Goal: Check status: Check status

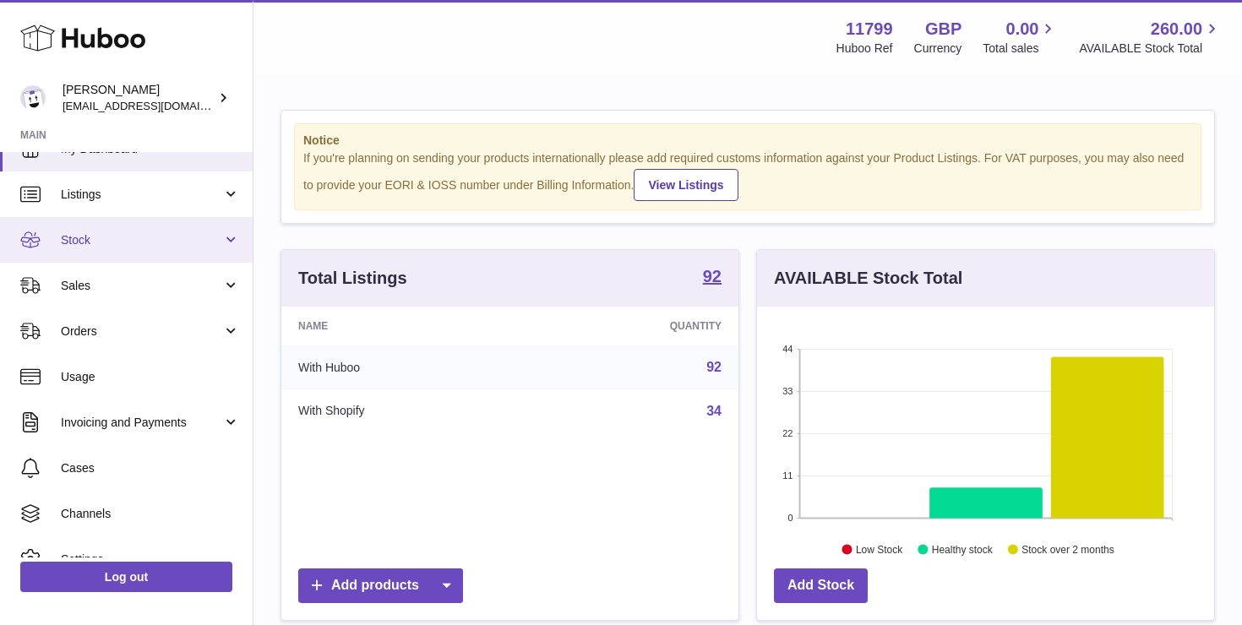
scroll to position [28, 0]
click at [134, 247] on link "Stock" at bounding box center [126, 239] width 253 height 46
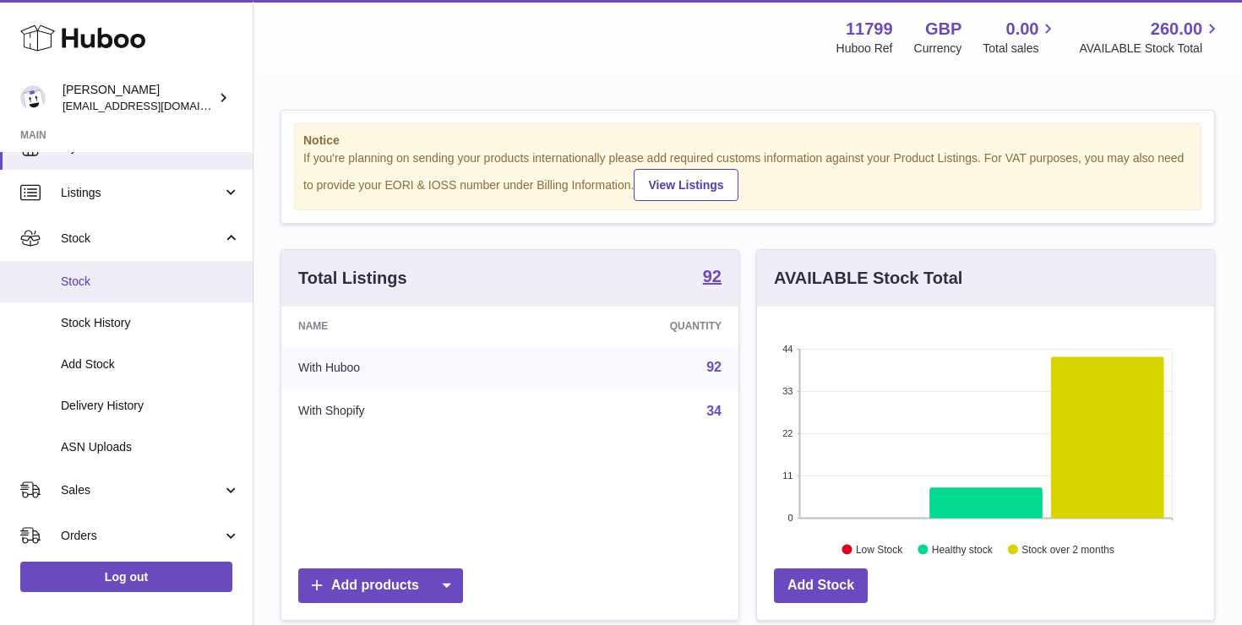
click at [120, 287] on span "Stock" at bounding box center [150, 282] width 179 height 16
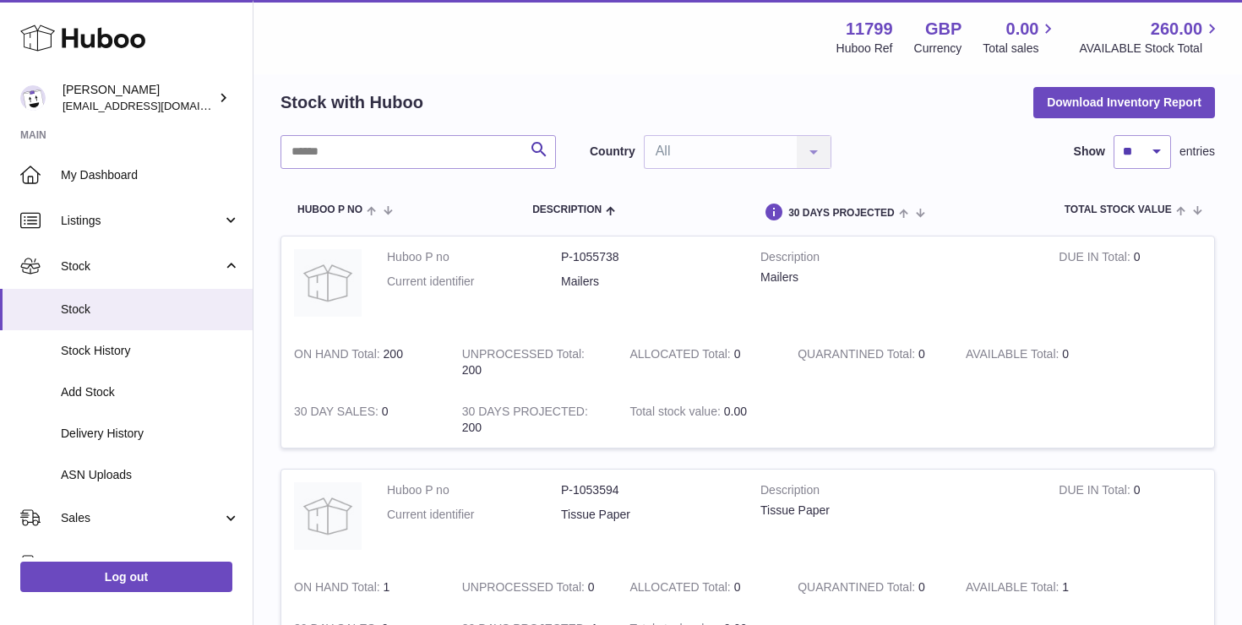
scroll to position [69, 0]
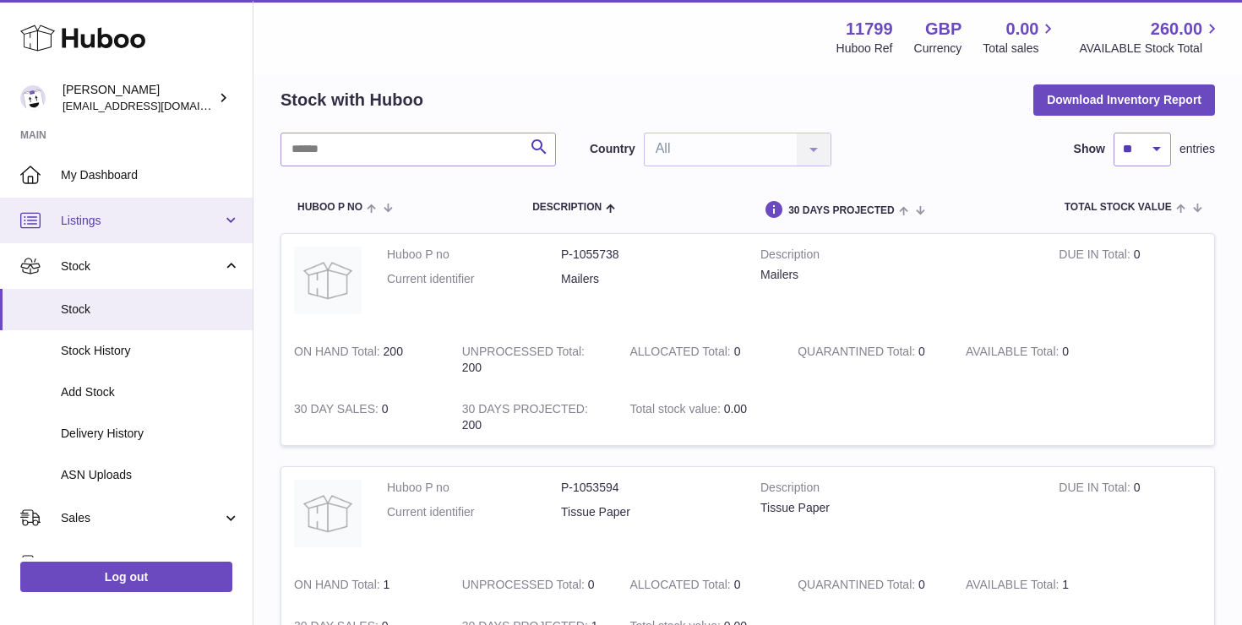
click at [121, 238] on link "Listings" at bounding box center [126, 221] width 253 height 46
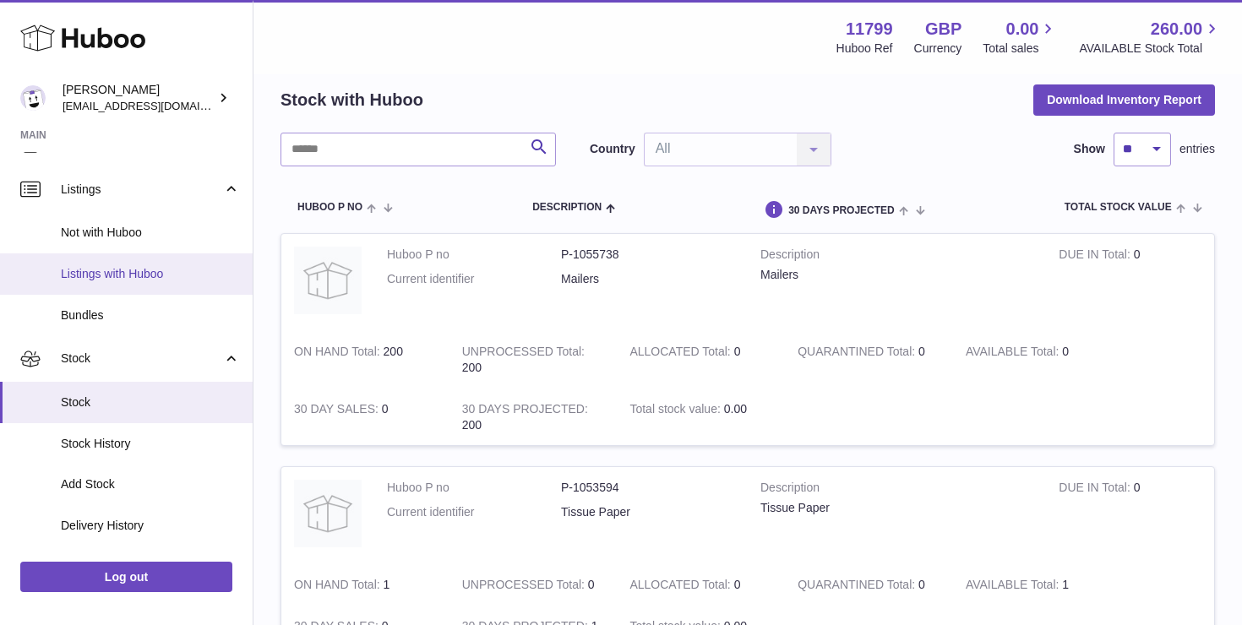
scroll to position [0, 0]
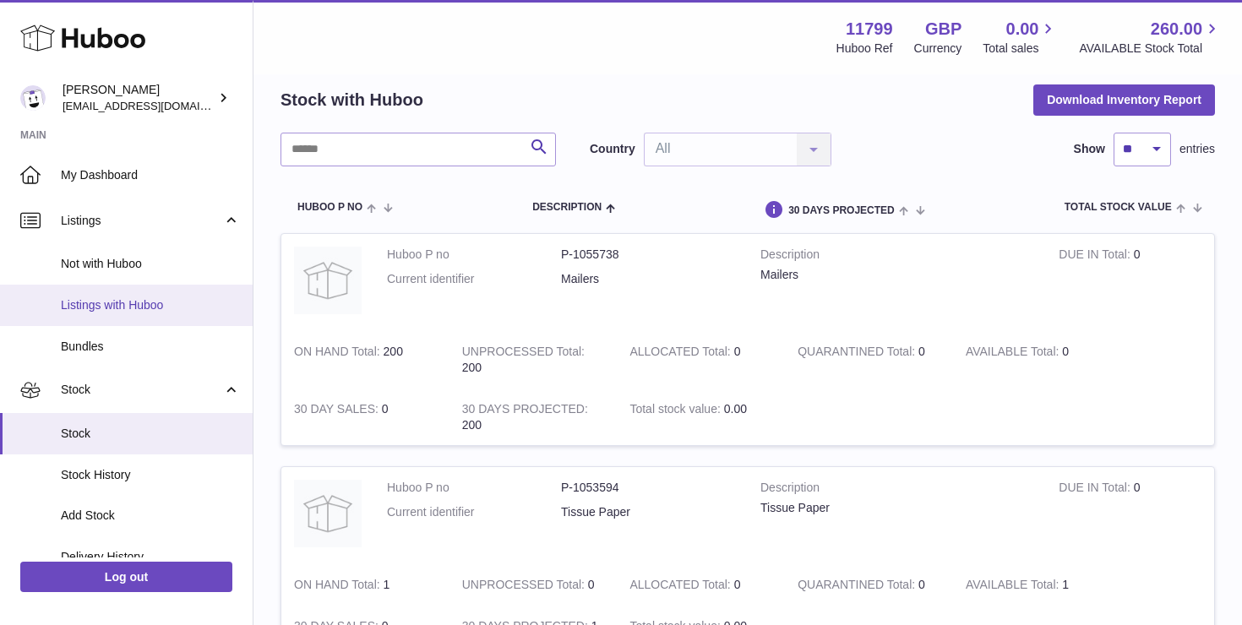
click at [128, 313] on span "Listings with Huboo" at bounding box center [150, 306] width 179 height 16
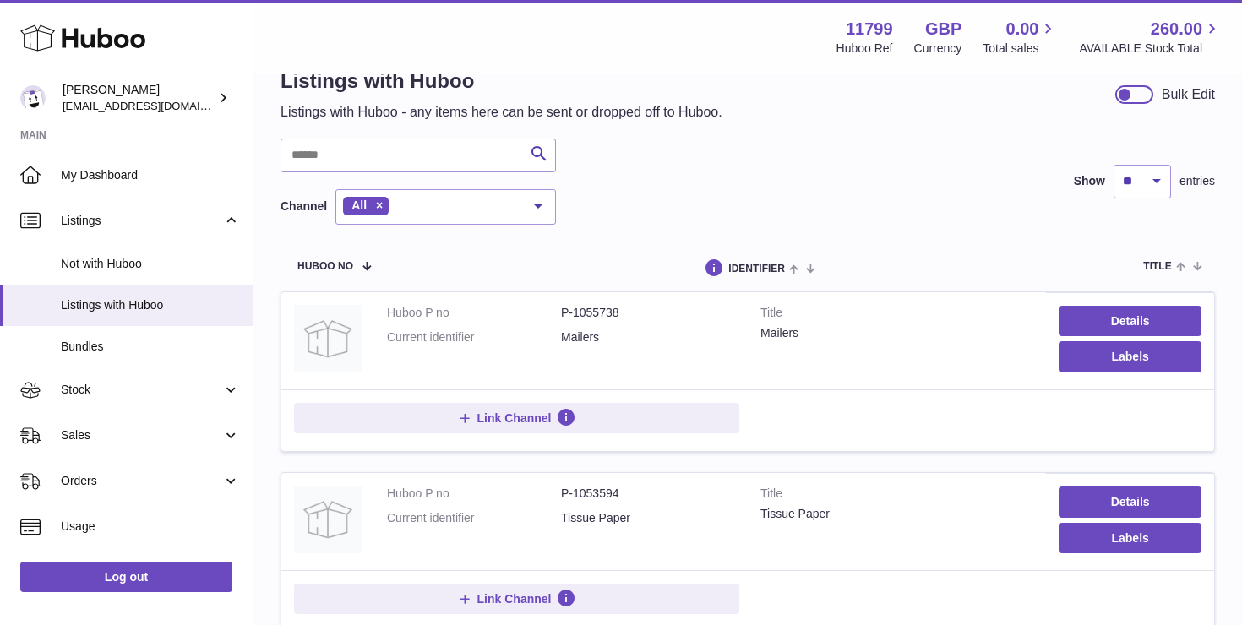
scroll to position [46, 0]
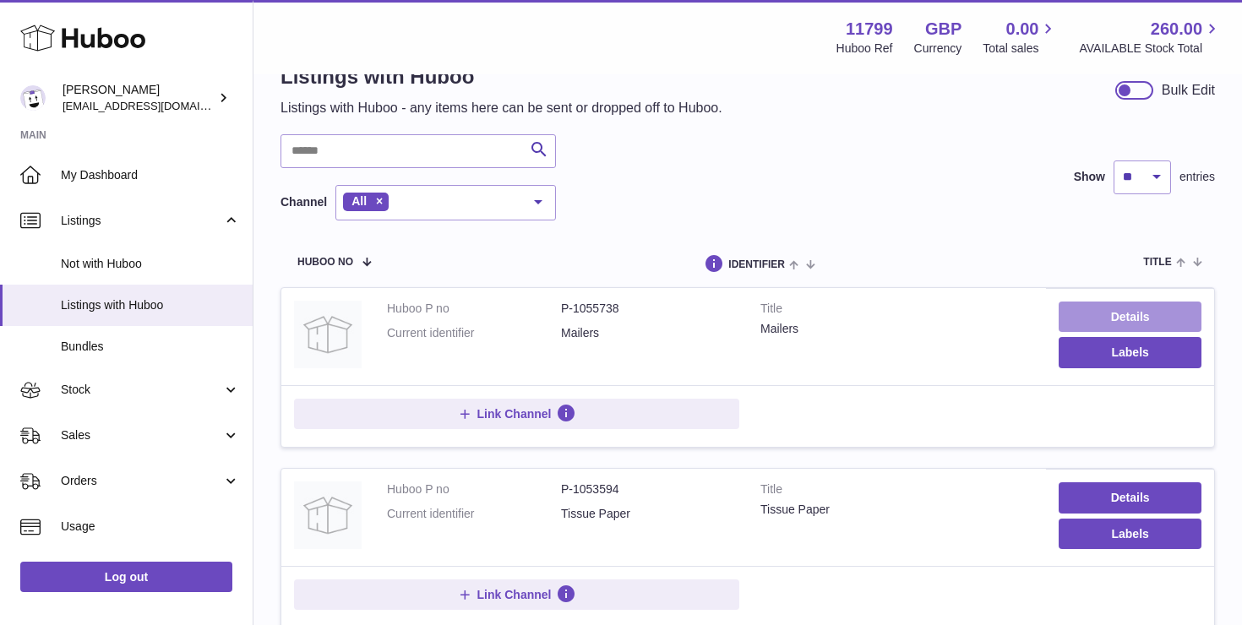
click at [1111, 321] on link "Details" at bounding box center [1130, 317] width 143 height 30
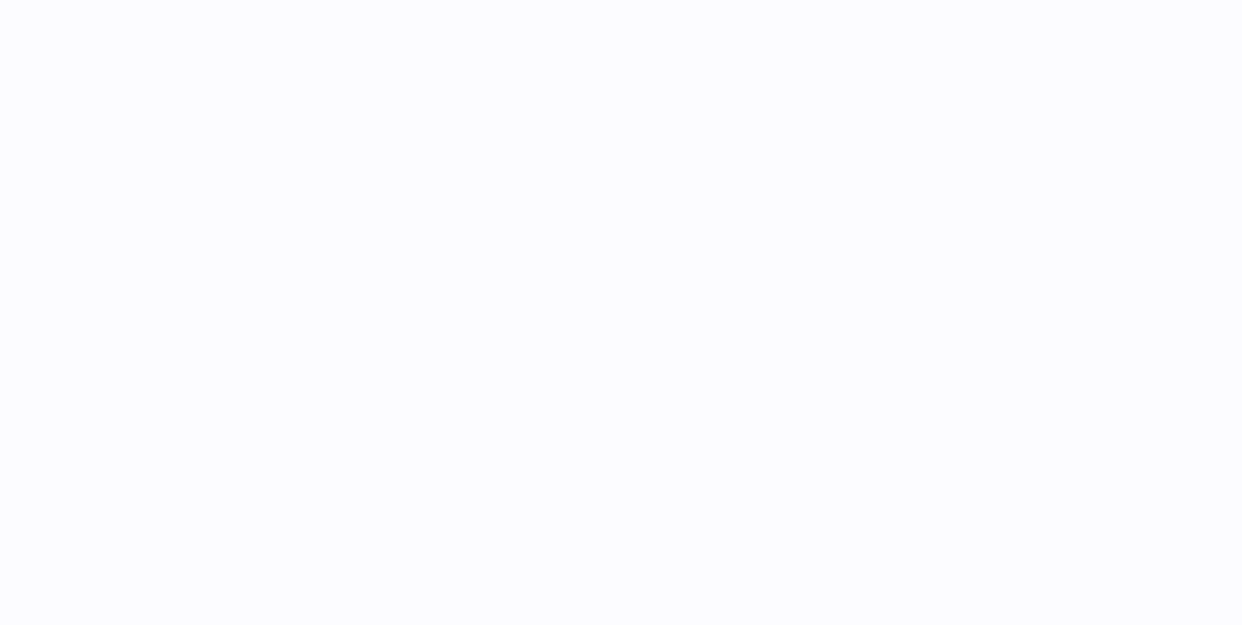
select select
select select "****"
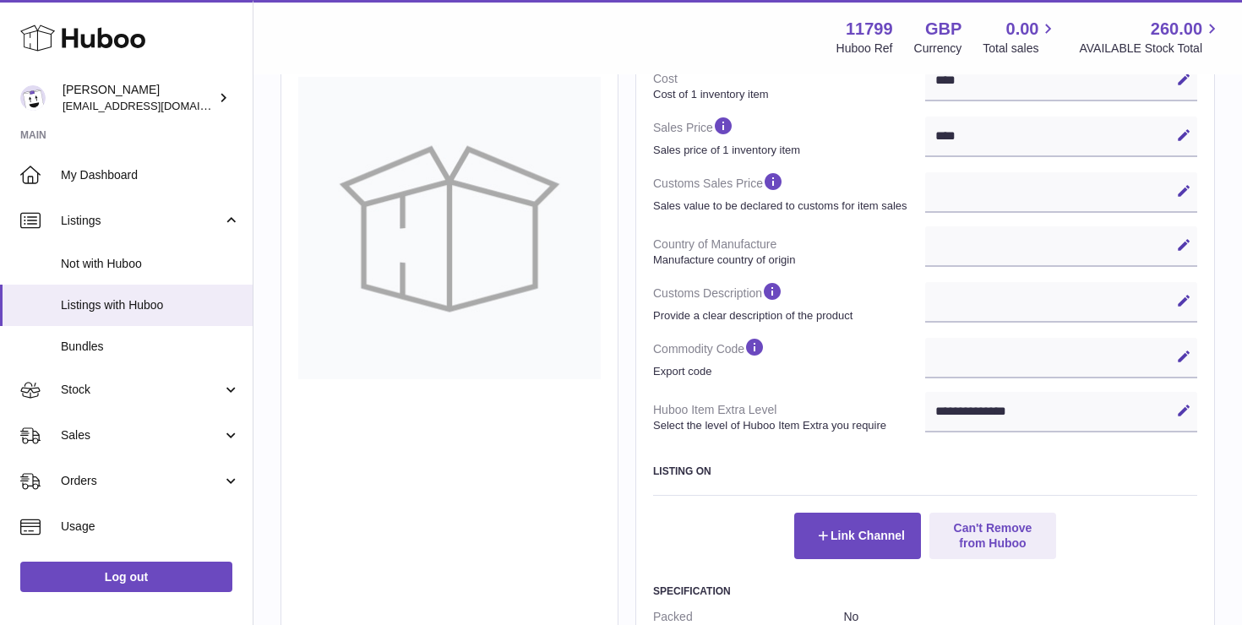
scroll to position [388, 0]
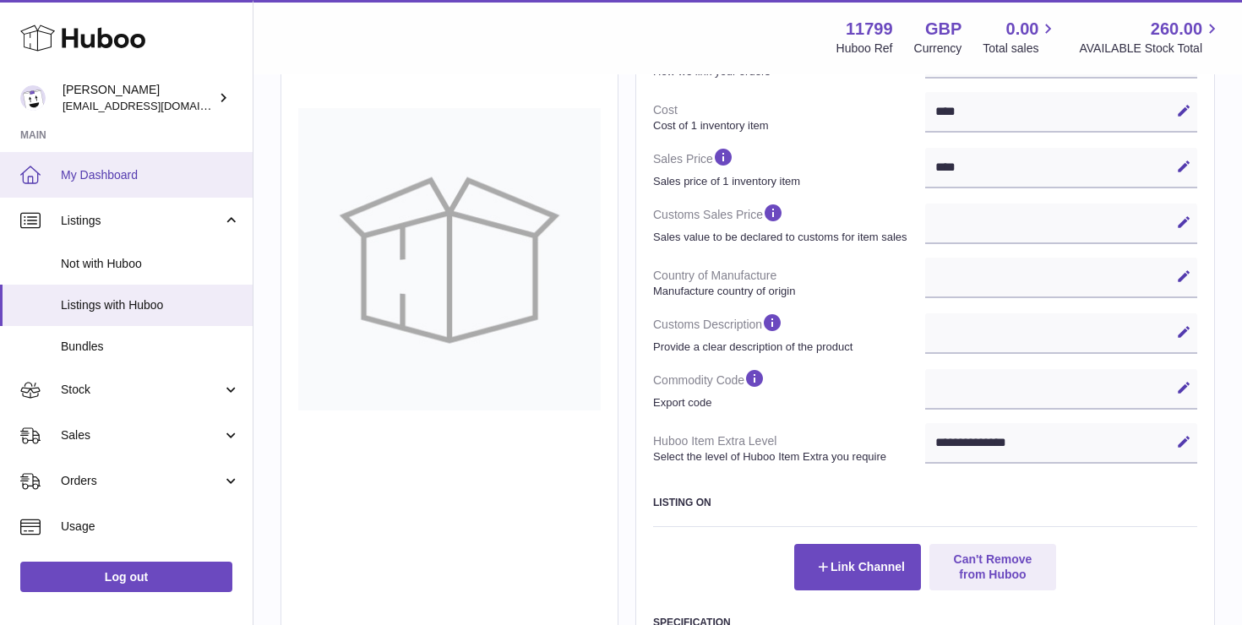
click at [63, 167] on link "My Dashboard" at bounding box center [126, 175] width 253 height 46
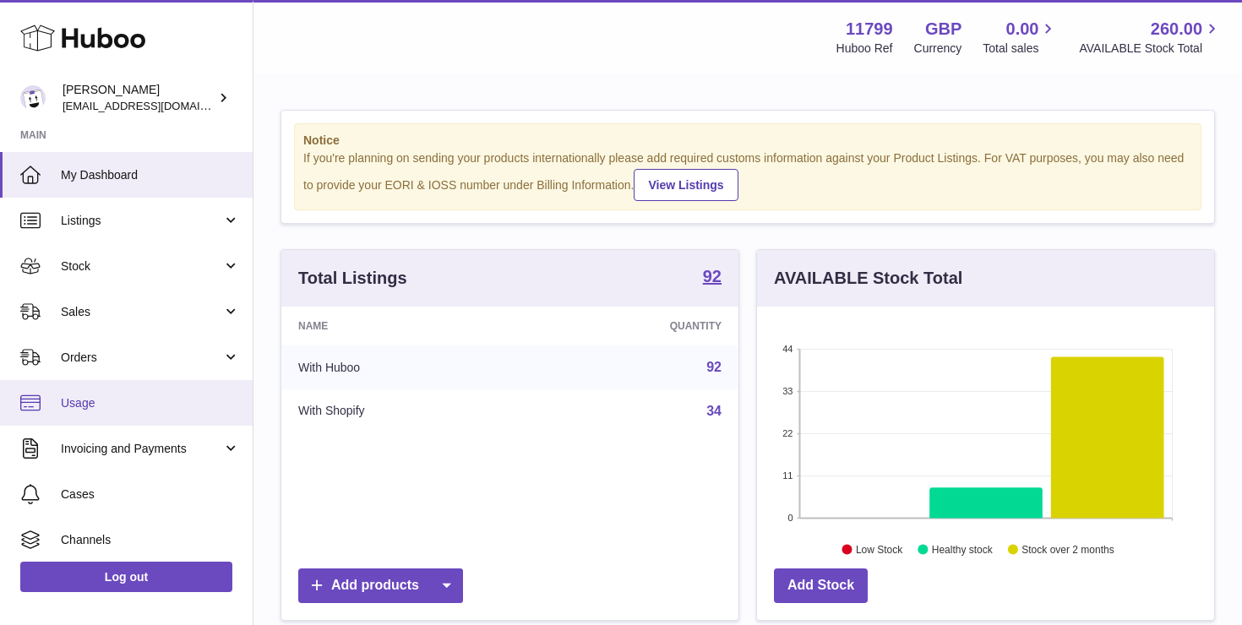
scroll to position [264, 457]
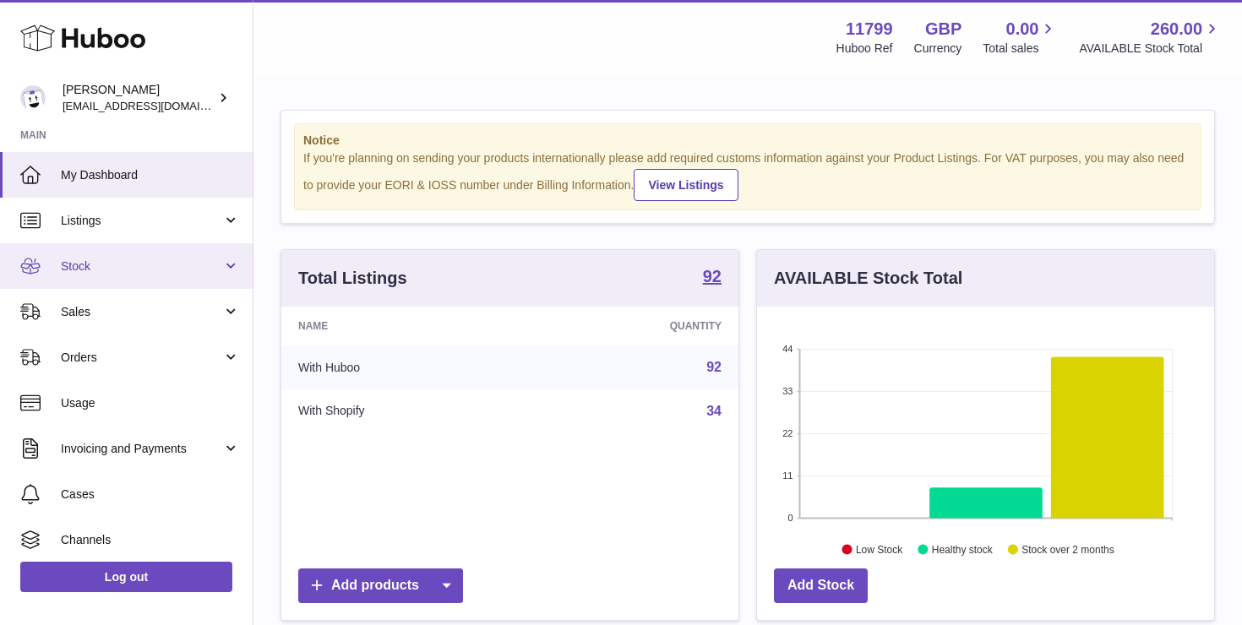
click at [97, 284] on link "Stock" at bounding box center [126, 266] width 253 height 46
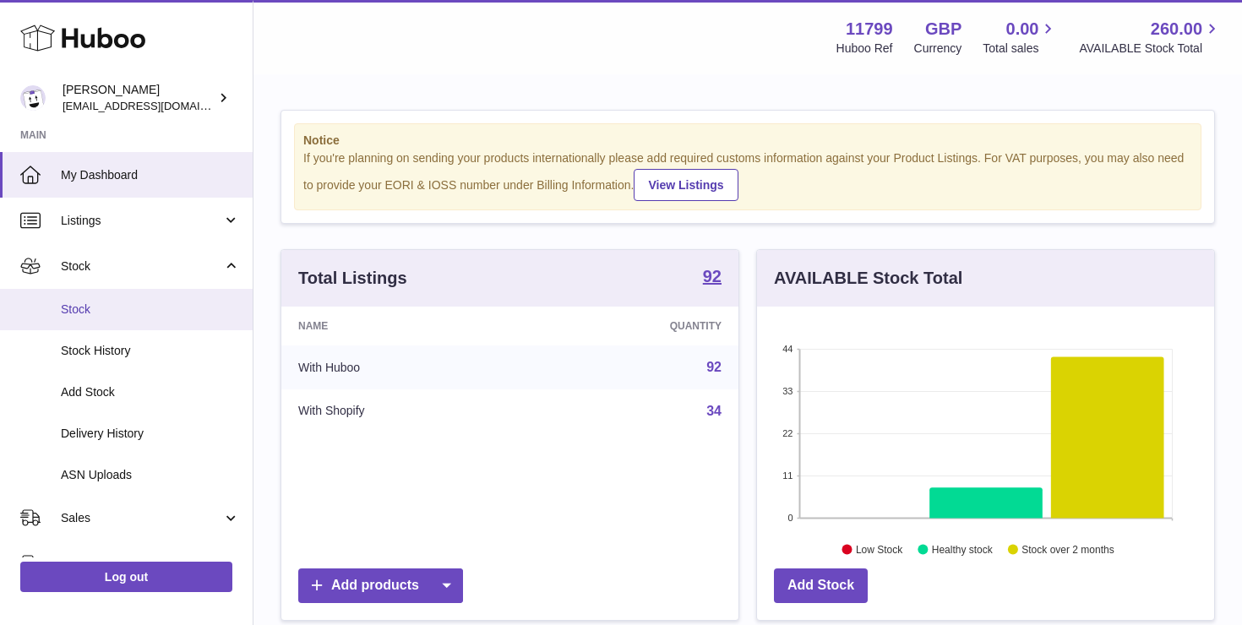
click at [100, 302] on span "Stock" at bounding box center [150, 310] width 179 height 16
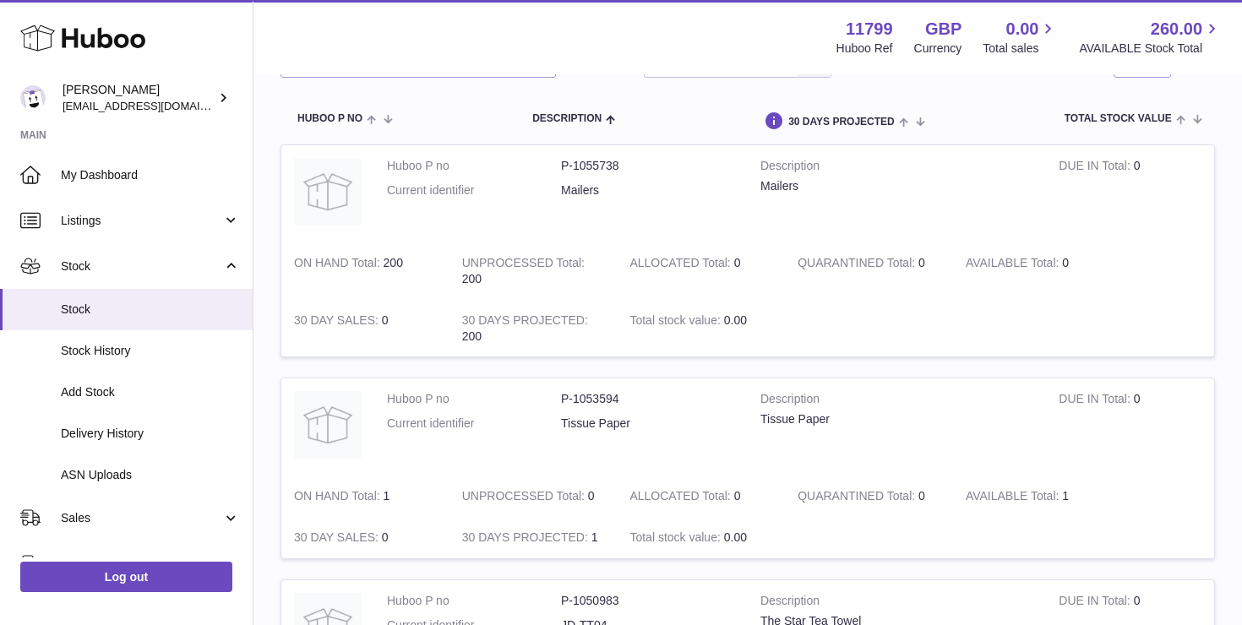
scroll to position [159, 0]
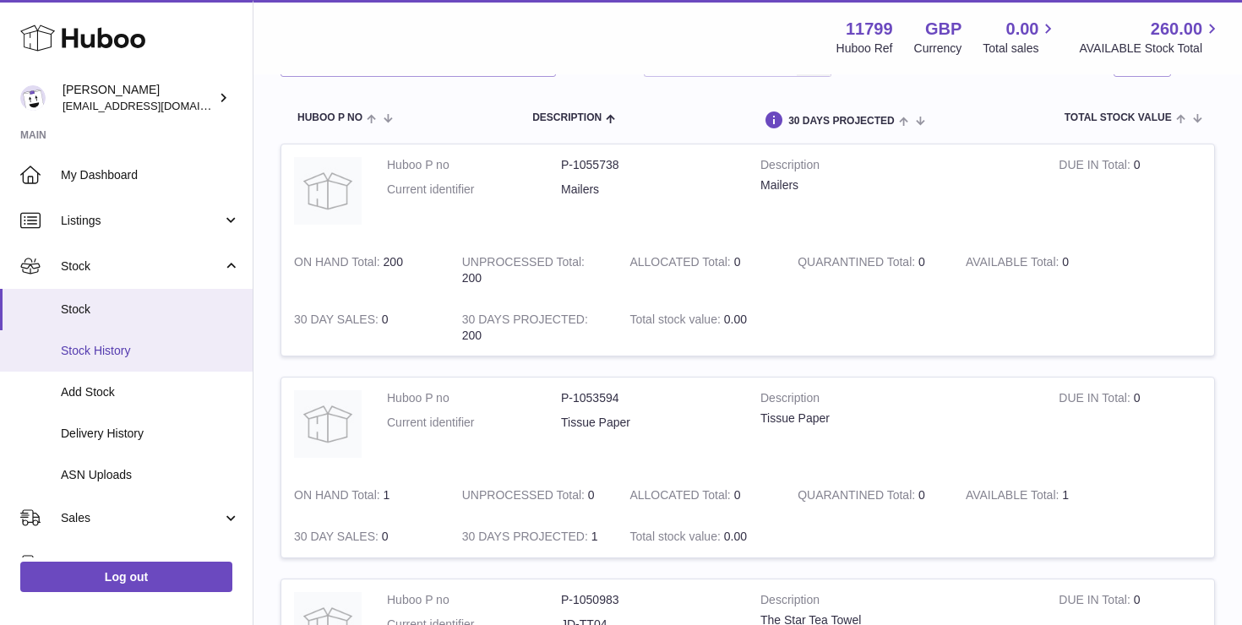
click at [160, 346] on span "Stock History" at bounding box center [150, 351] width 179 height 16
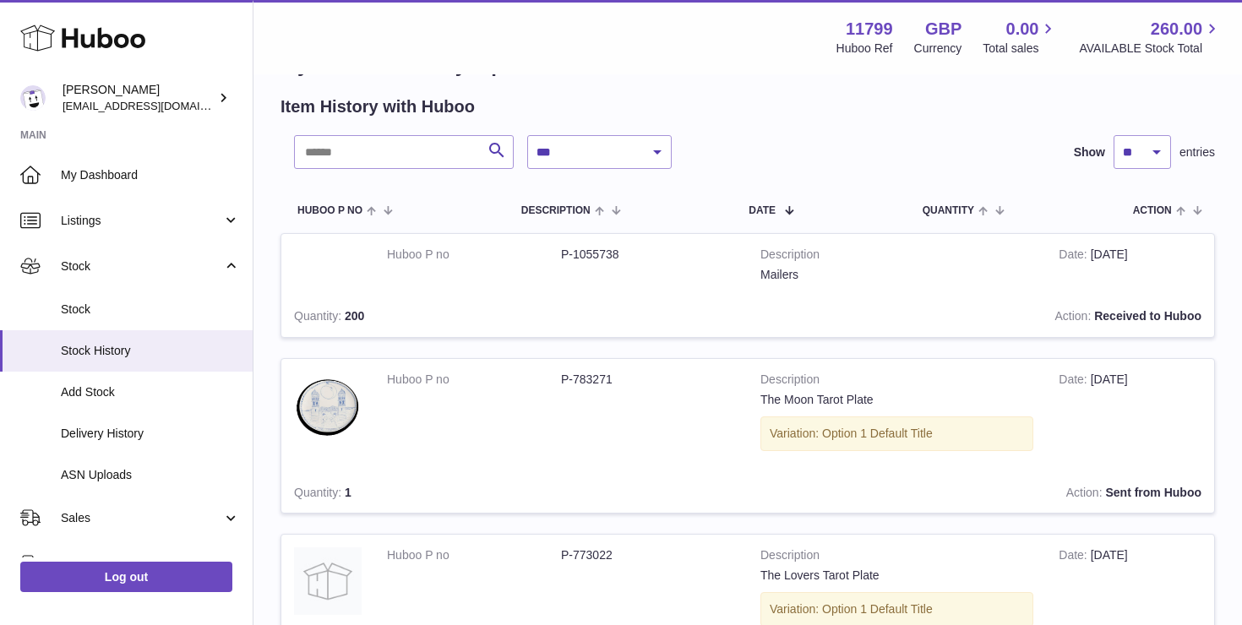
scroll to position [117, 0]
